Goal: Information Seeking & Learning: Learn about a topic

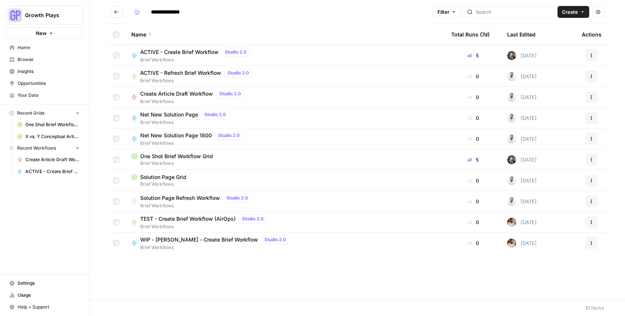
click at [163, 51] on span "ACTIVE - Create Brief Workflow" at bounding box center [179, 51] width 78 height 7
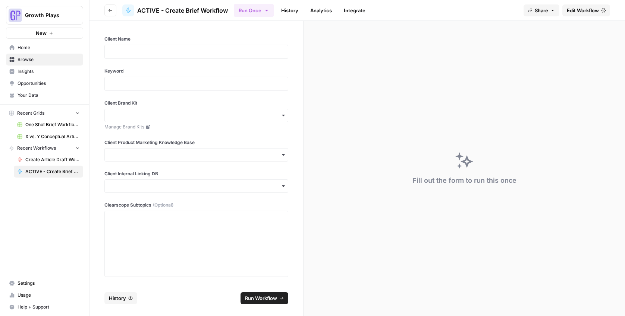
click at [29, 93] on span "Your Data" at bounding box center [49, 95] width 62 height 7
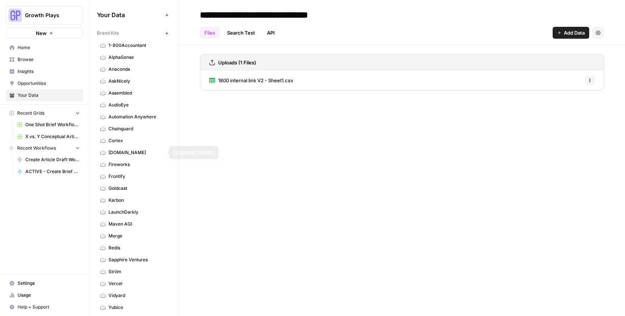
click at [116, 187] on span "Goldcast" at bounding box center [137, 188] width 59 height 7
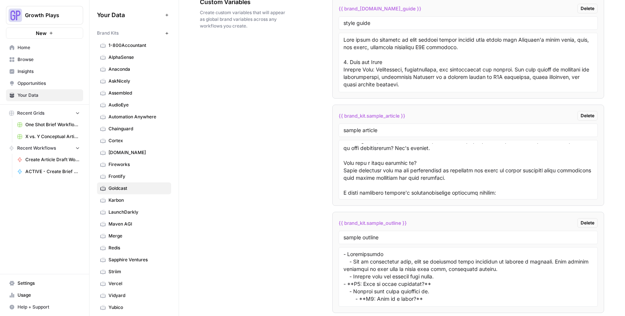
scroll to position [1377, 0]
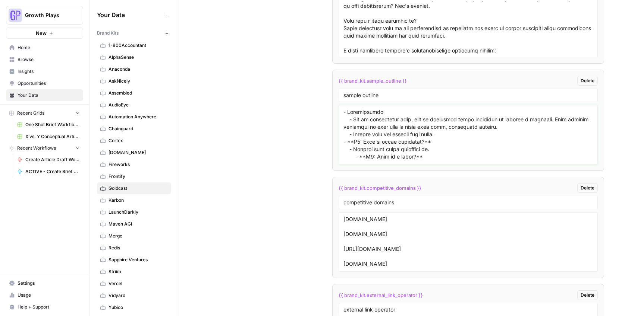
click at [354, 161] on textarea at bounding box center [467, 134] width 249 height 53
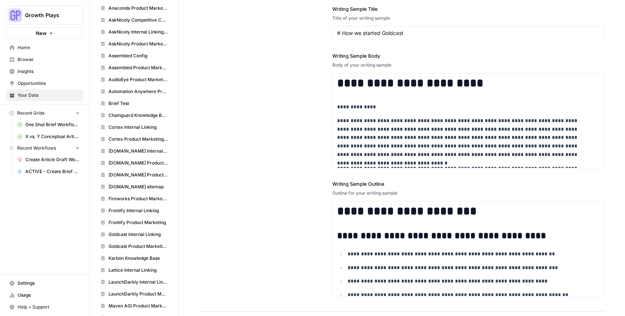
scroll to position [420, 0]
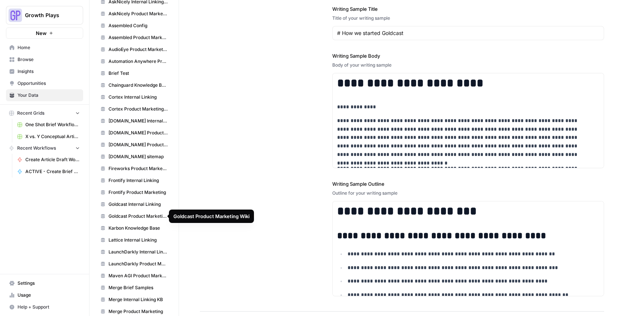
click at [118, 214] on span "Goldcast Product Marketing Wiki" at bounding box center [137, 216] width 59 height 7
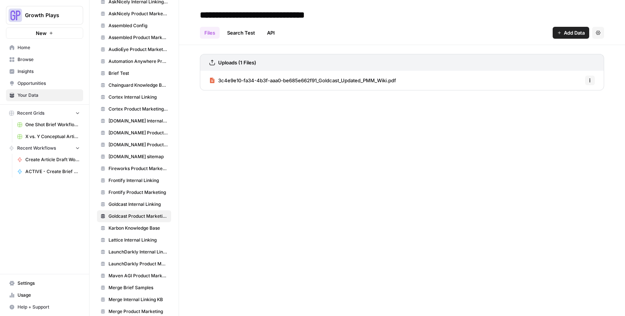
click at [586, 80] on button "Options" at bounding box center [590, 81] width 10 height 10
click at [360, 82] on span "3c4e9e10-fa34-4b3f-aaa0-be685e662f91_Goldcast_Updated_PMM_Wiki.pdf" at bounding box center [307, 80] width 178 height 7
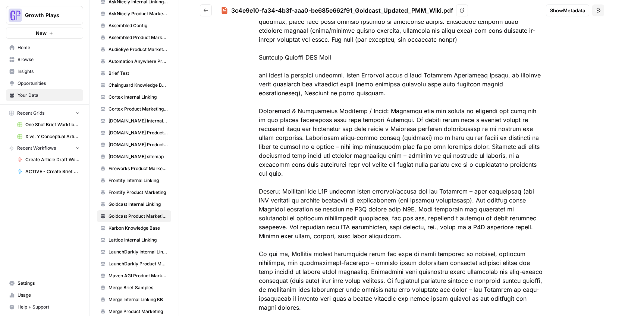
scroll to position [10299, 0]
